Goal: Navigation & Orientation: Find specific page/section

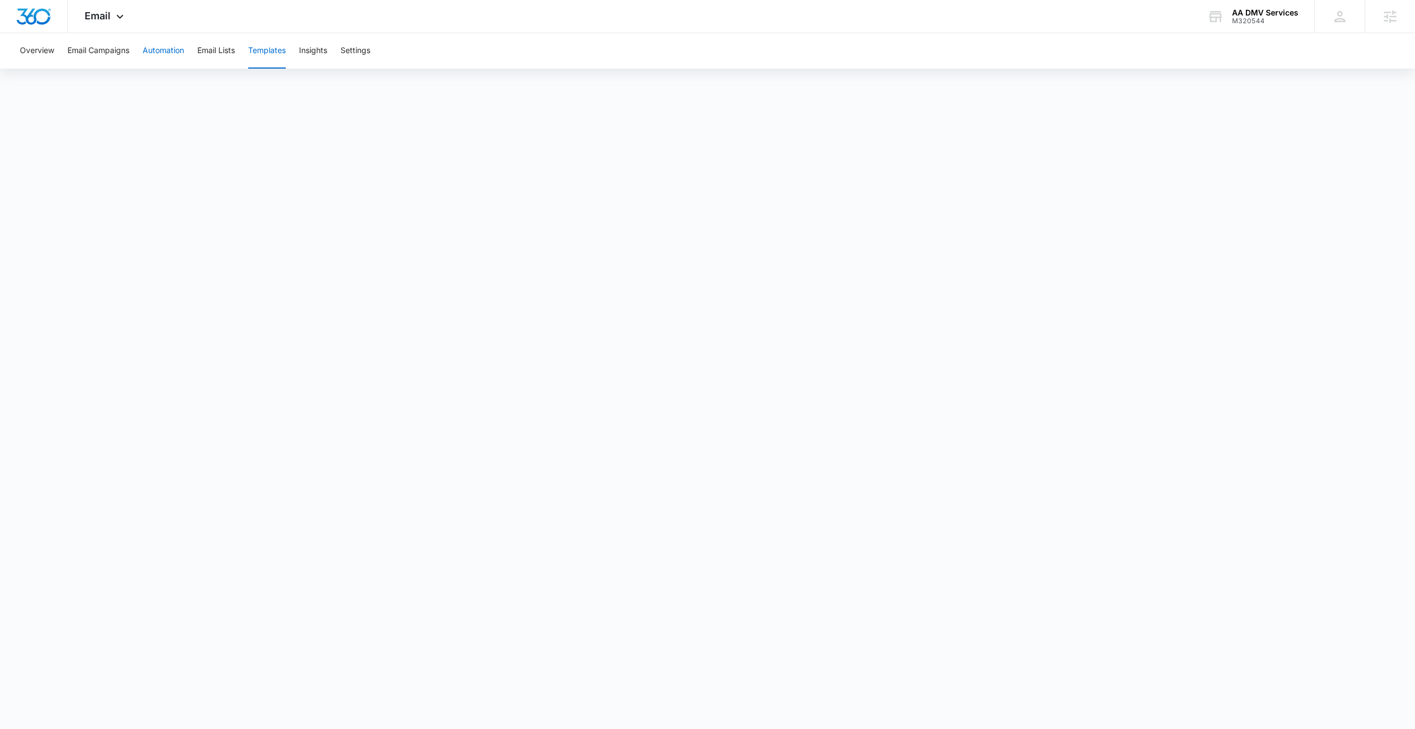
click at [160, 55] on button "Automation" at bounding box center [163, 50] width 41 height 35
click at [125, 13] on icon at bounding box center [119, 19] width 13 height 13
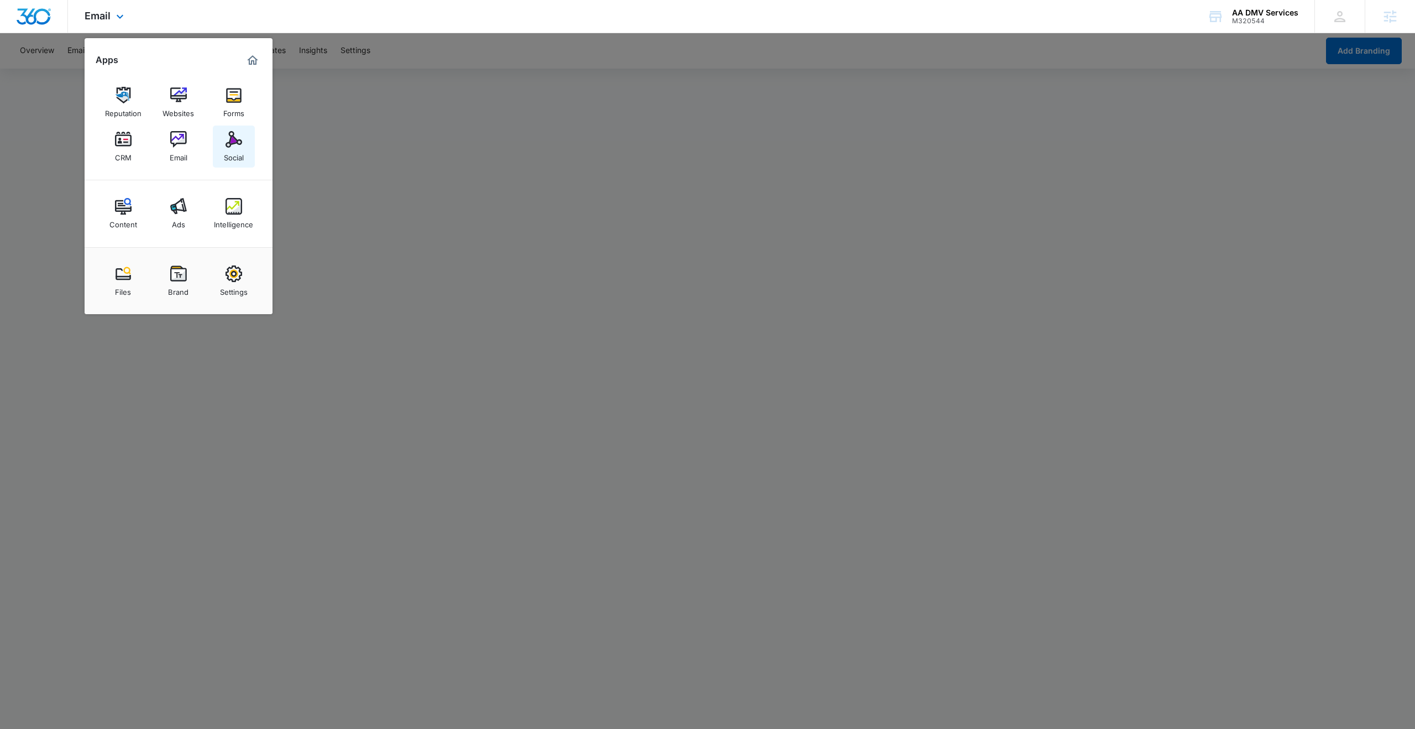
click at [222, 137] on link "Social" at bounding box center [234, 146] width 42 height 42
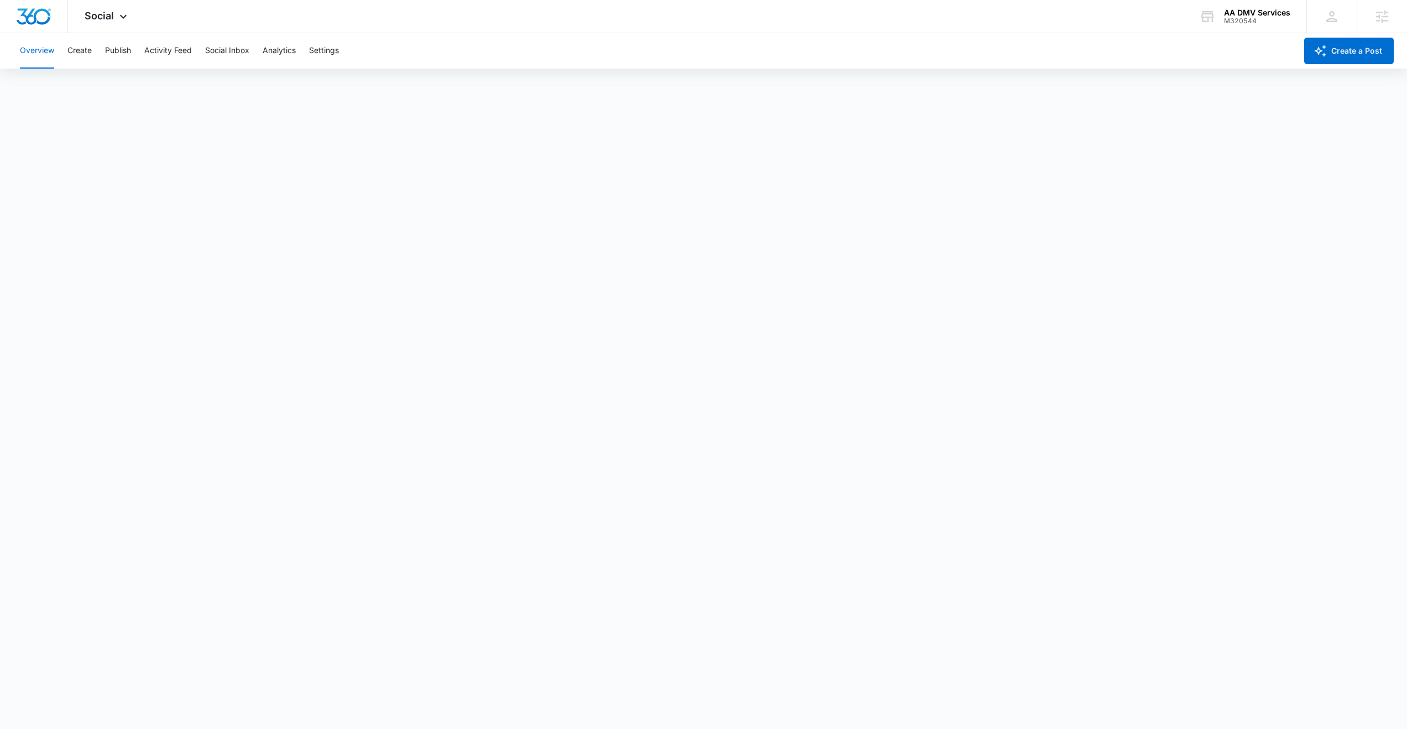
scroll to position [3, 0]
click at [110, 13] on span "Social" at bounding box center [99, 16] width 29 height 12
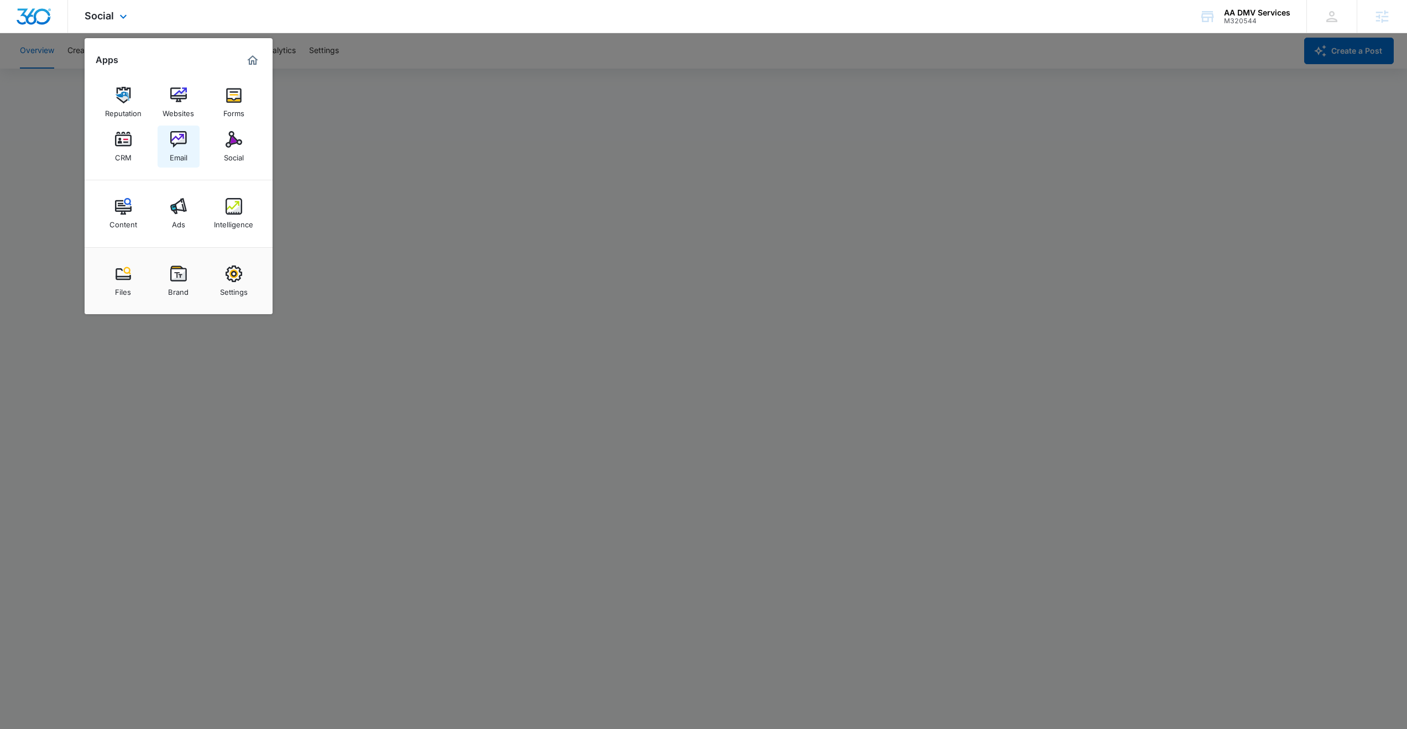
click at [177, 137] on img at bounding box center [178, 139] width 17 height 17
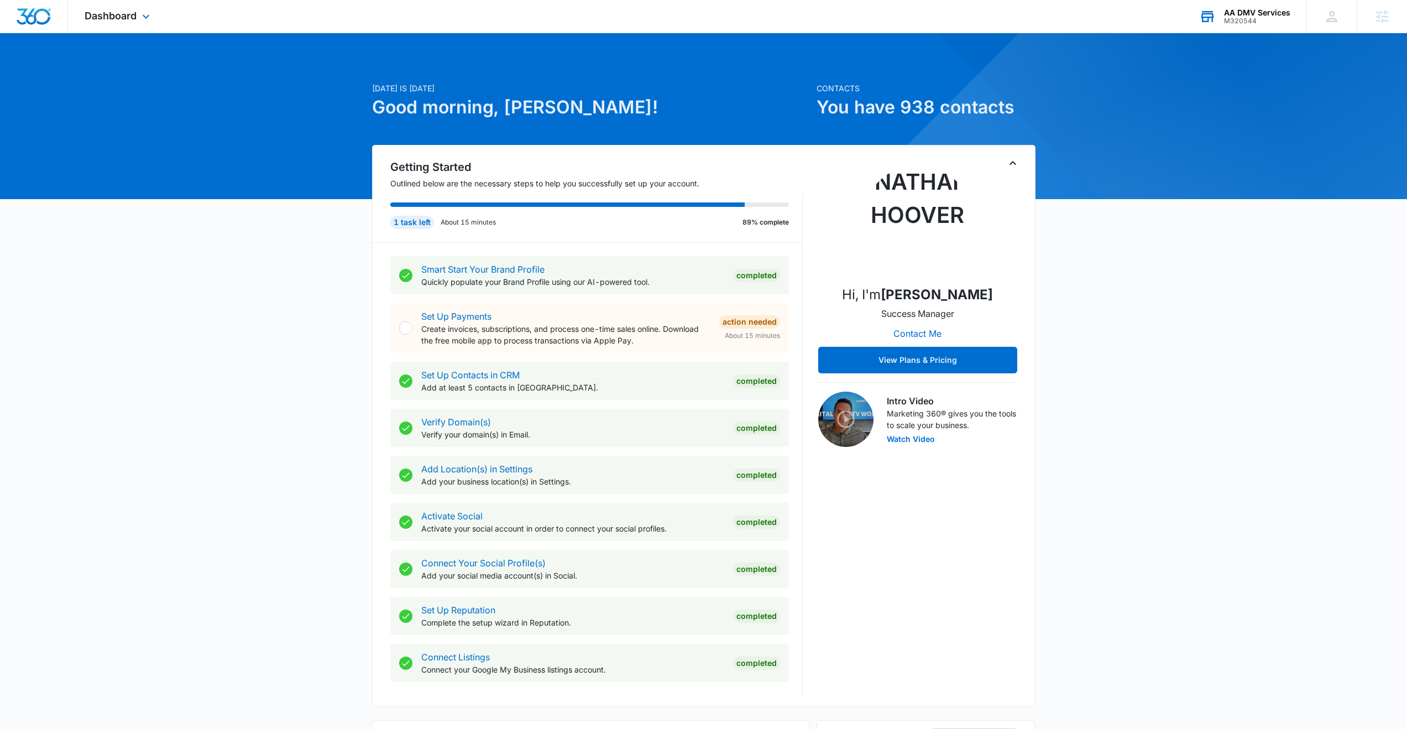
click at [1259, 15] on div "AA DMV Services" at bounding box center [1257, 12] width 66 height 9
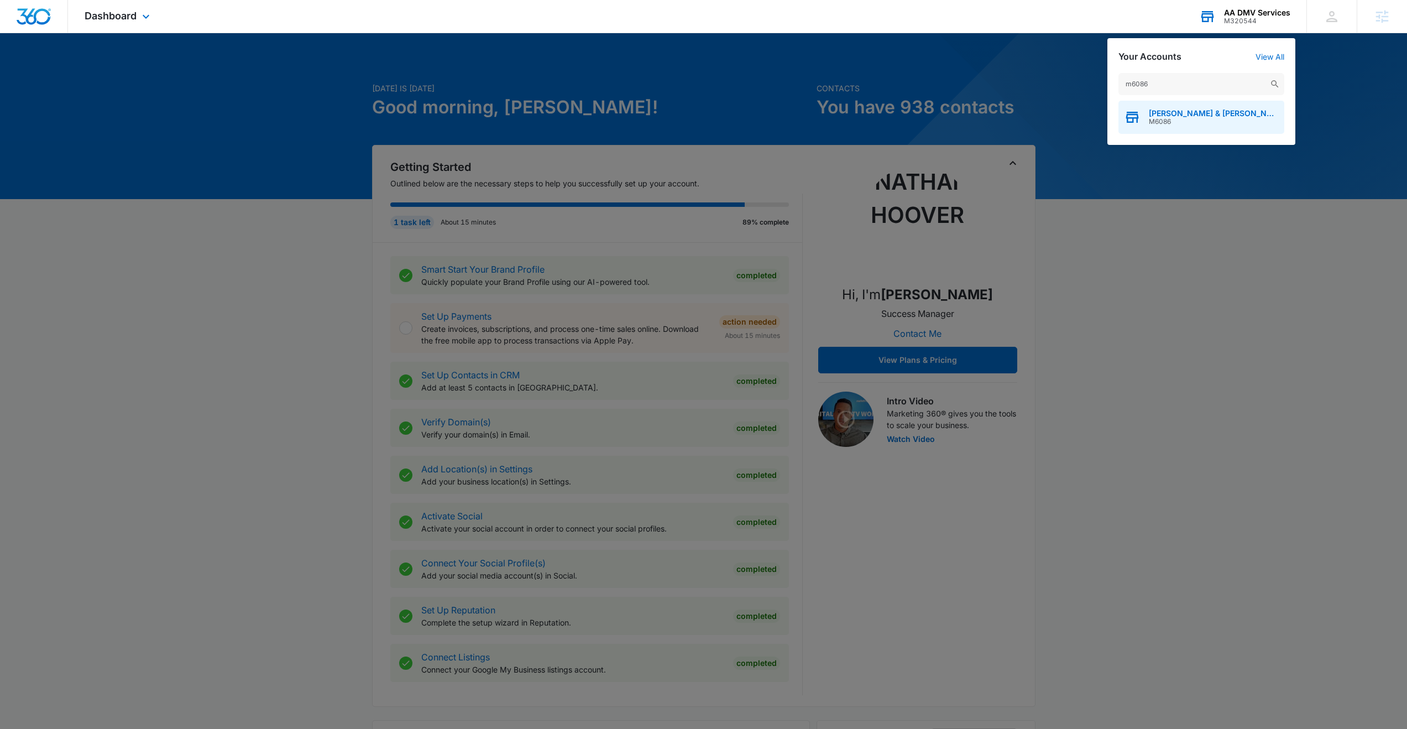
type input "m6086"
click at [1172, 119] on span "M6086" at bounding box center [1214, 122] width 130 height 8
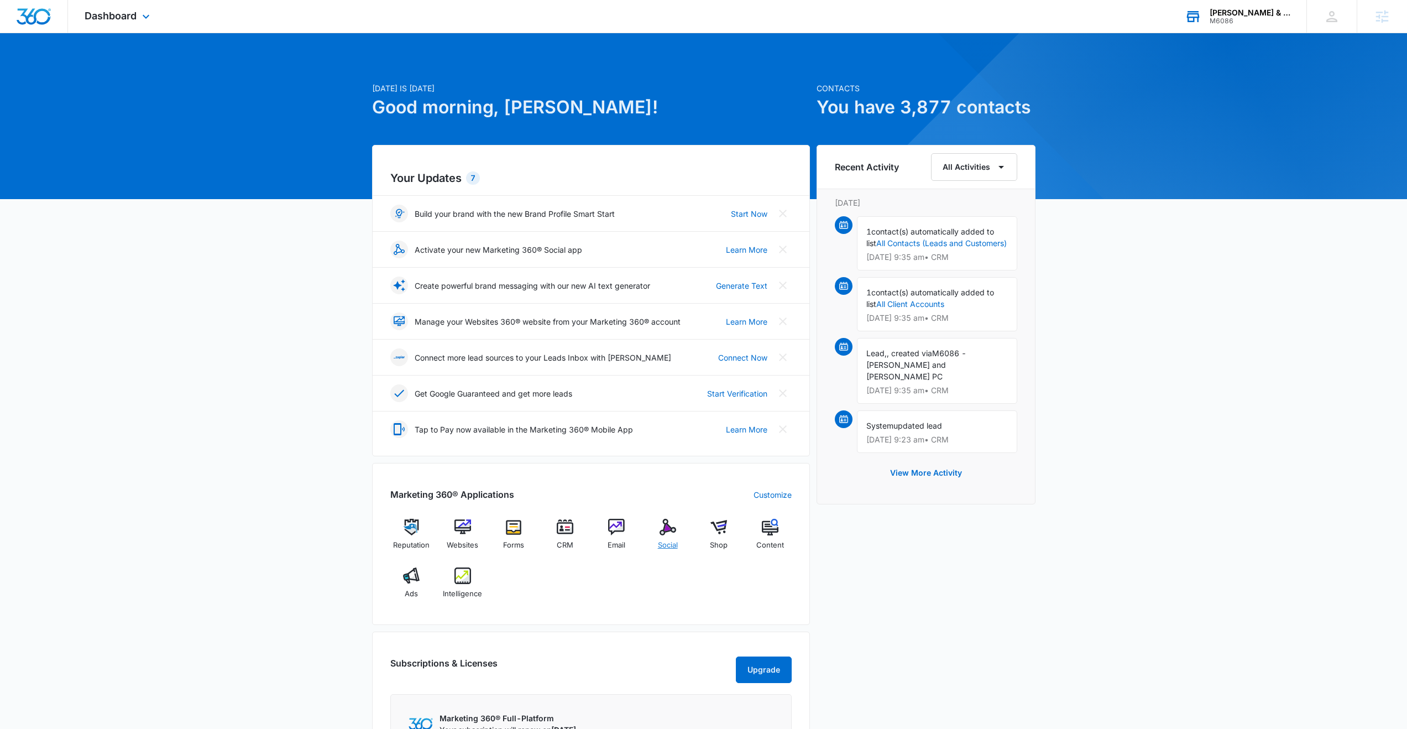
click at [667, 527] on img at bounding box center [667, 526] width 17 height 17
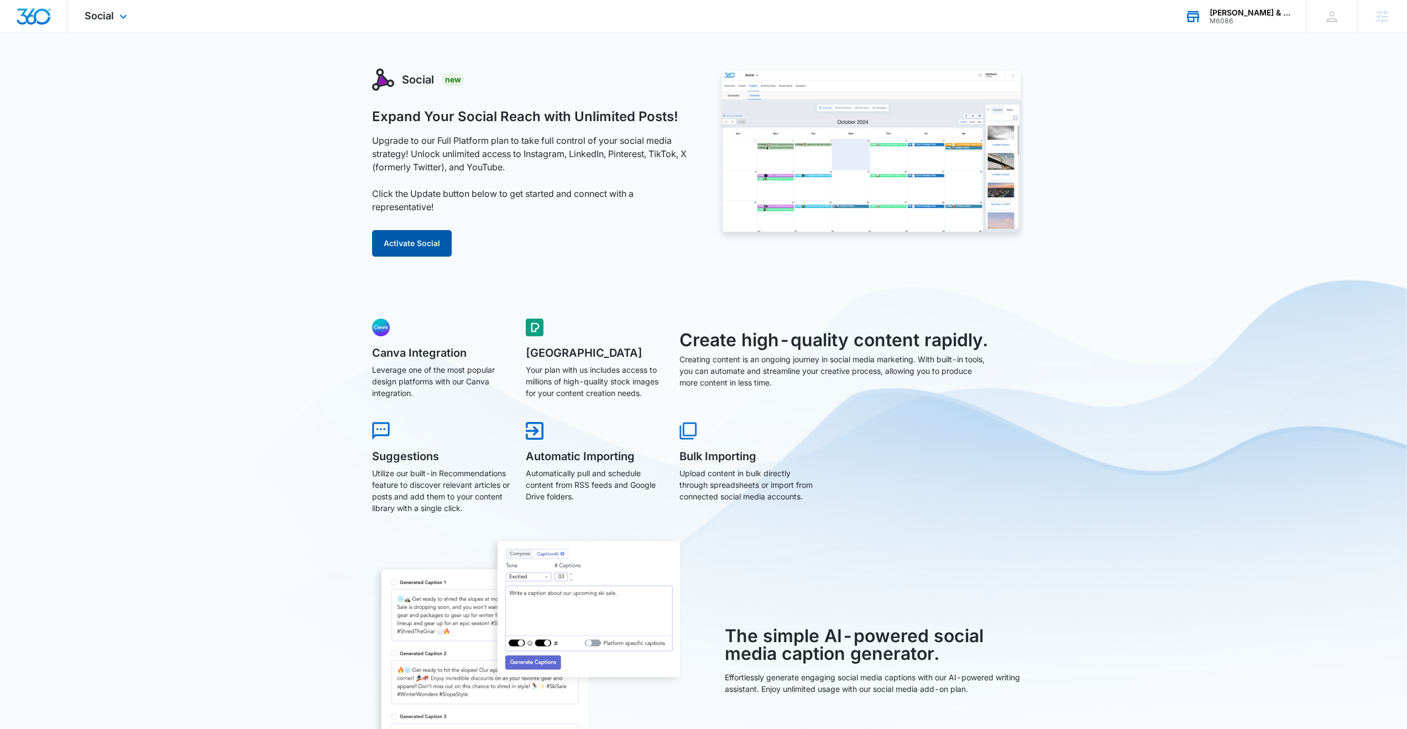
click at [418, 241] on button "Activate Social" at bounding box center [412, 243] width 80 height 27
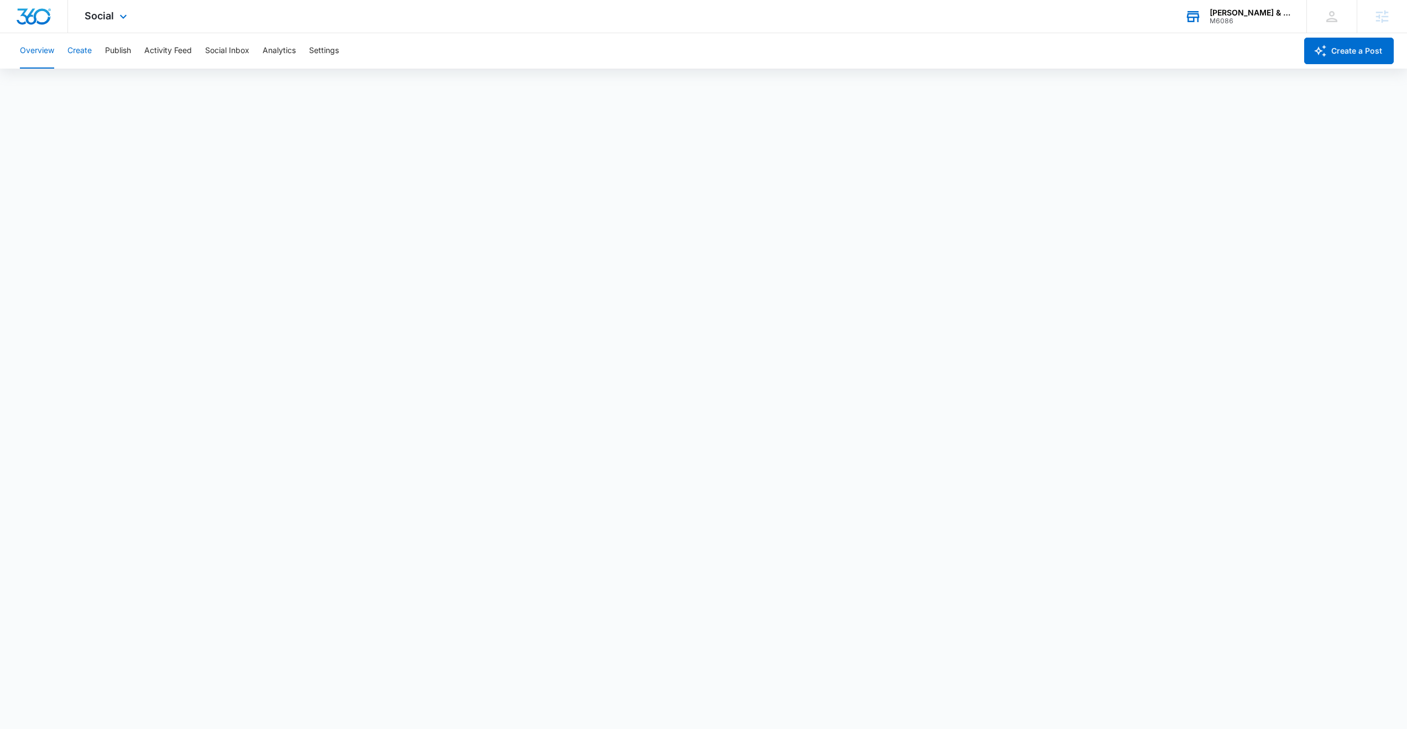
click at [84, 53] on button "Create" at bounding box center [79, 50] width 24 height 35
click at [121, 54] on button "Publish" at bounding box center [118, 50] width 26 height 35
click at [85, 53] on button "Create" at bounding box center [79, 50] width 24 height 35
click at [106, 79] on button "Approvals" at bounding box center [108, 84] width 37 height 31
click at [129, 48] on button "Publish" at bounding box center [118, 50] width 26 height 35
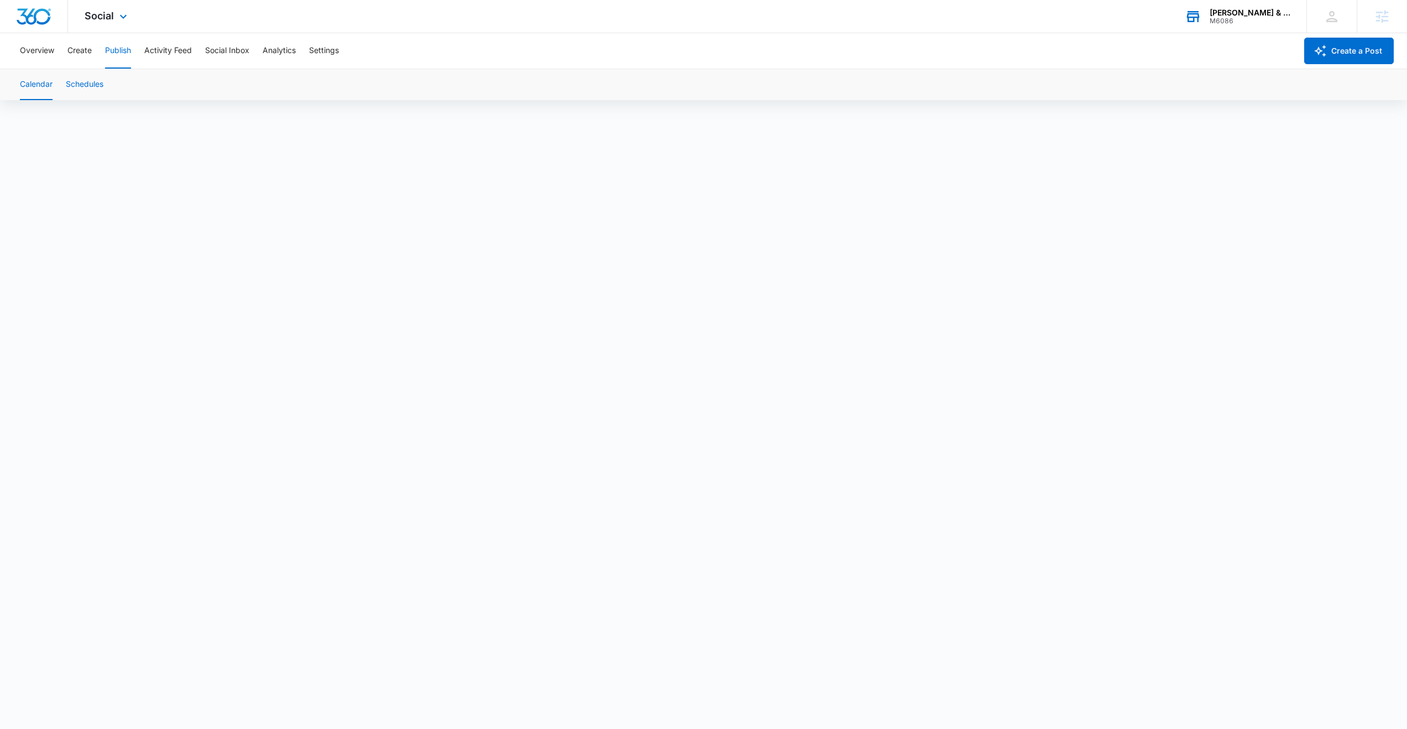
click at [73, 87] on button "Schedules" at bounding box center [85, 84] width 38 height 31
